Goal: Find specific page/section

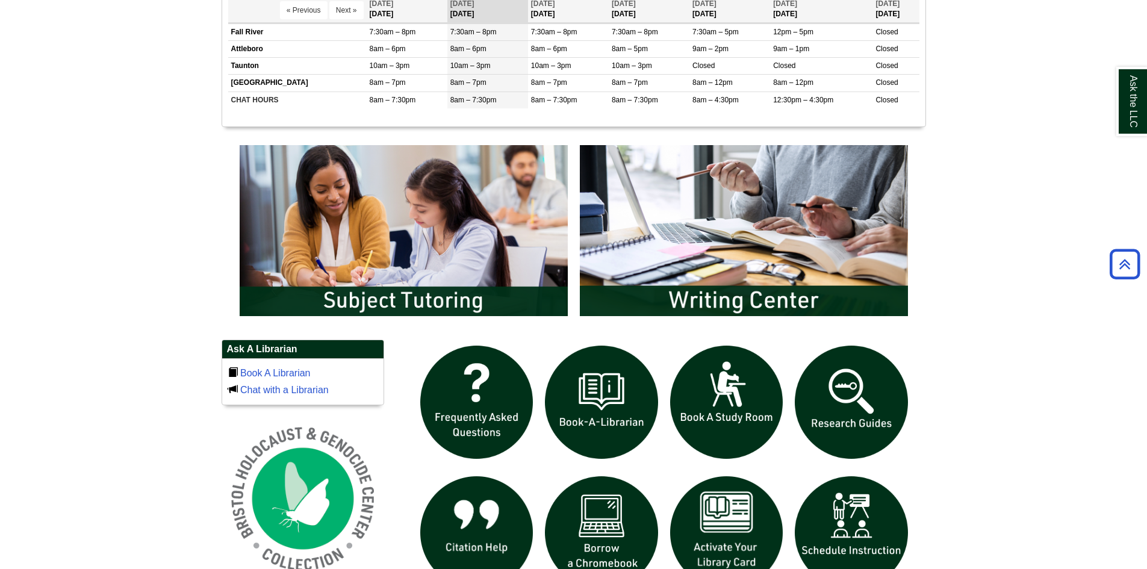
scroll to position [542, 0]
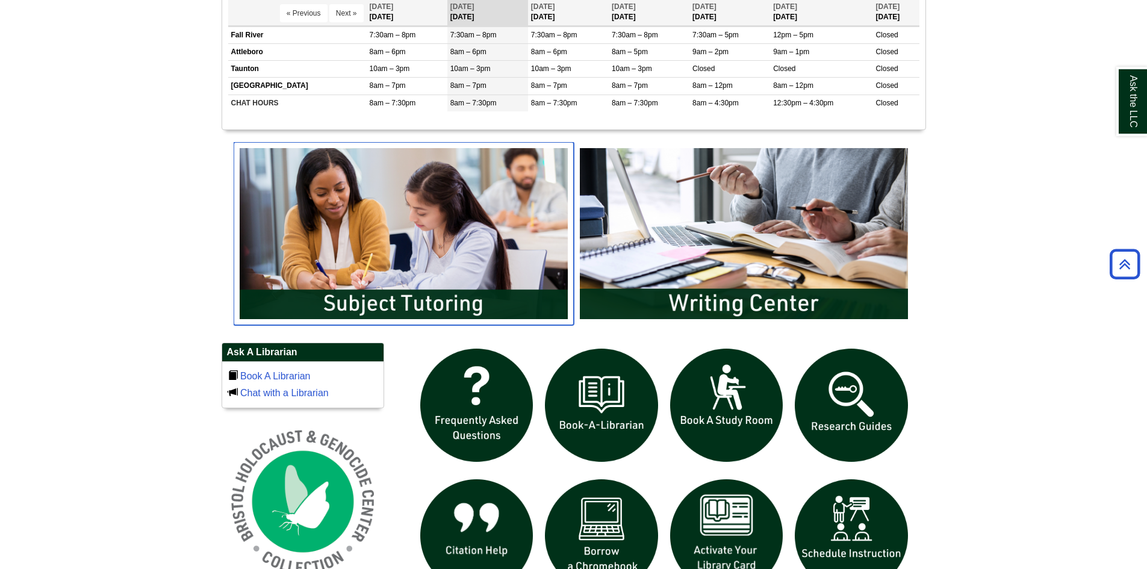
click at [476, 282] on img "slideshow" at bounding box center [404, 233] width 340 height 183
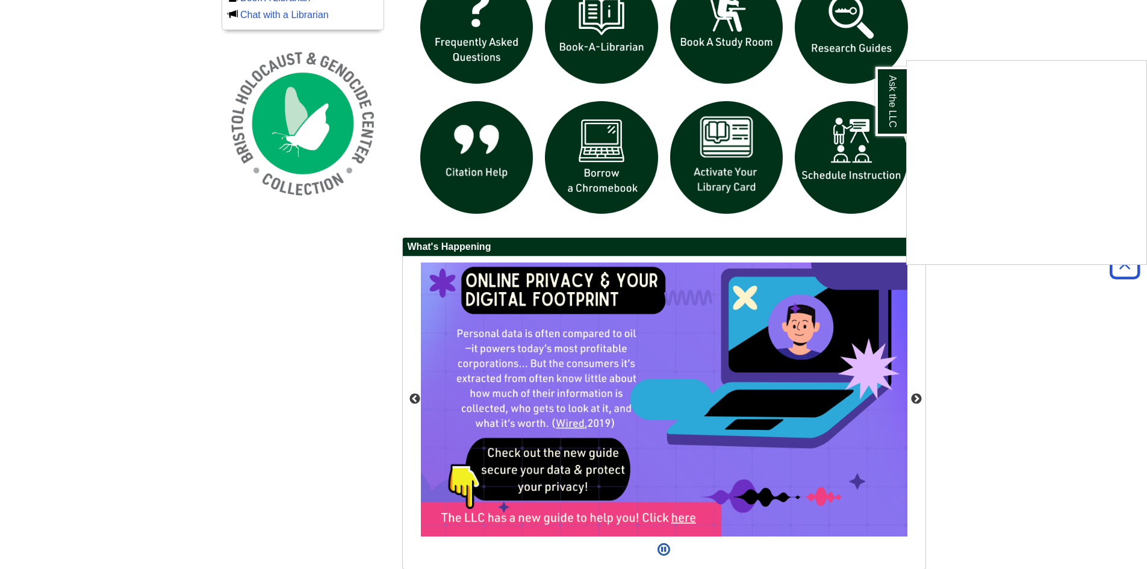
scroll to position [850, 0]
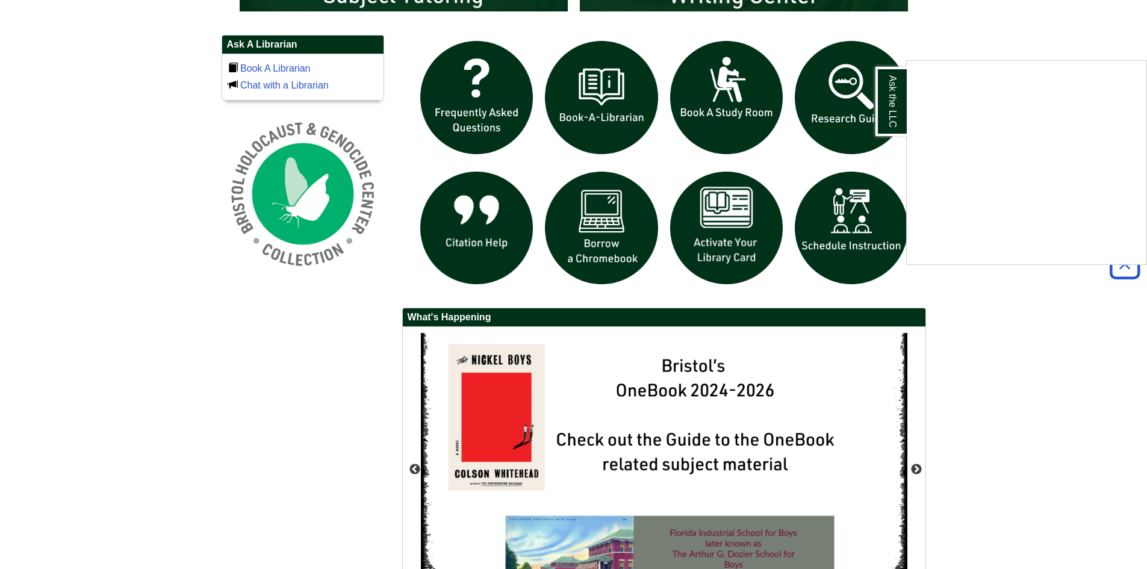
click at [744, 111] on div "Ask the LLC" at bounding box center [573, 284] width 1147 height 569
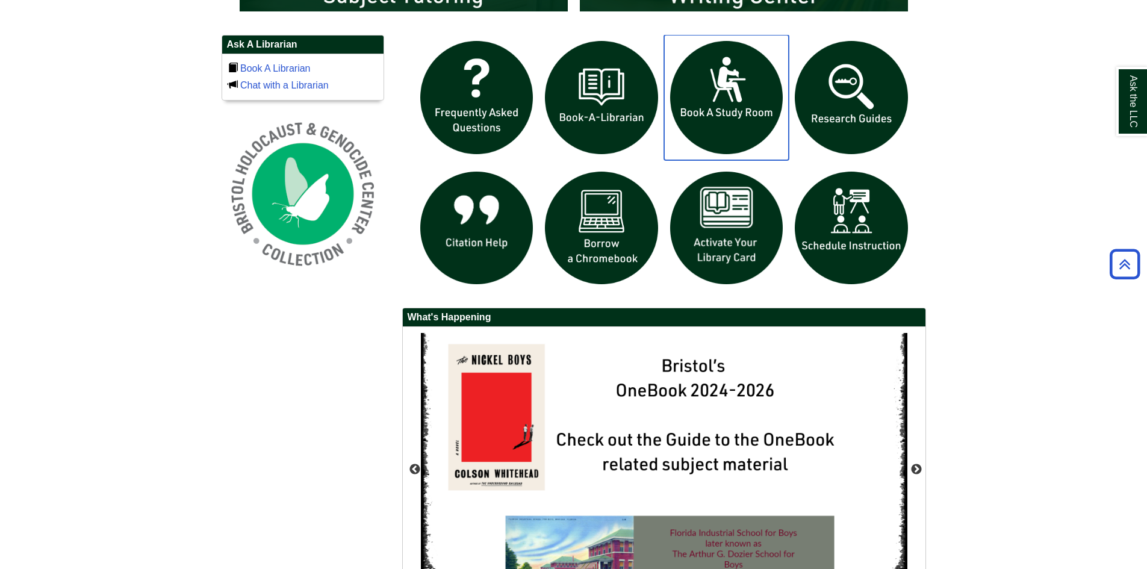
click at [744, 111] on img "slideshow" at bounding box center [726, 97] width 125 height 125
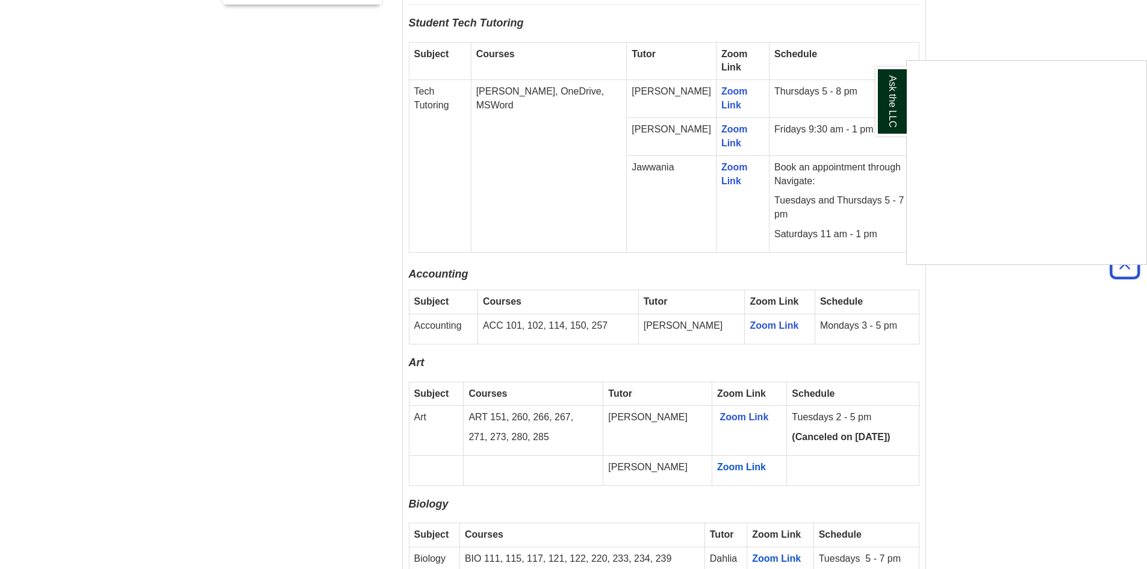
scroll to position [963, 0]
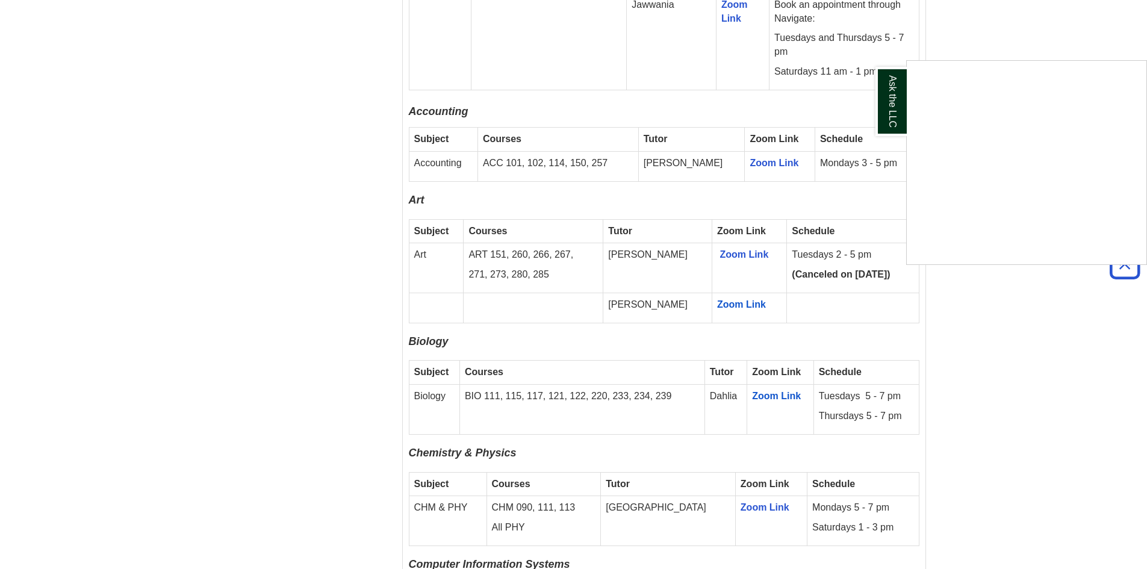
click at [709, 240] on div "Ask the LLC" at bounding box center [573, 284] width 1147 height 569
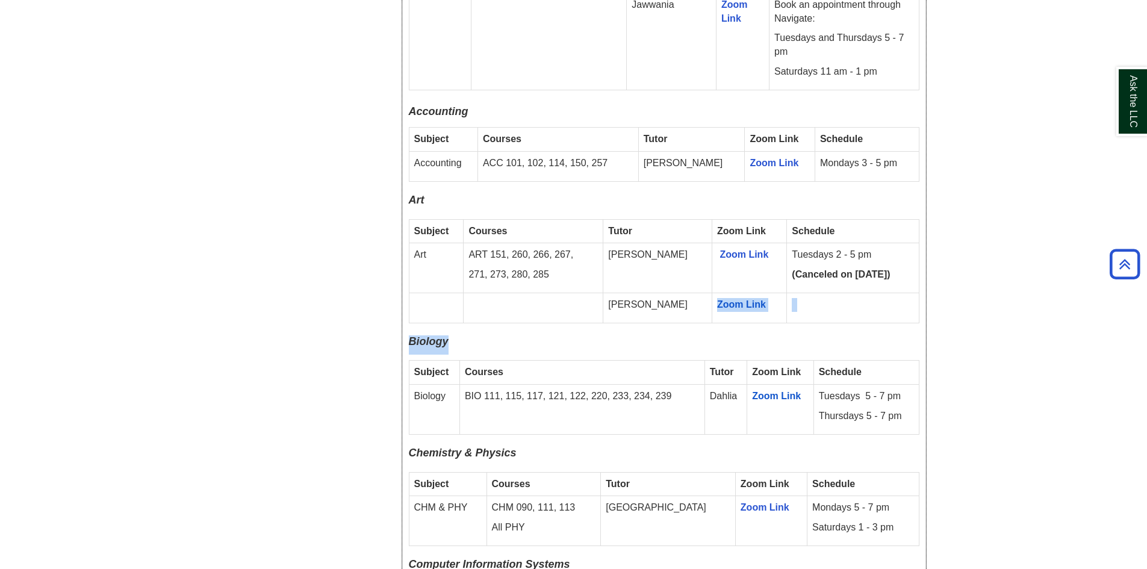
drag, startPoint x: 673, startPoint y: 302, endPoint x: 561, endPoint y: 344, distance: 120.4
click at [566, 298] on p at bounding box center [532, 305] width 129 height 14
click at [723, 299] on span "Zoom Link" at bounding box center [741, 304] width 49 height 10
